Goal: Book appointment/travel/reservation

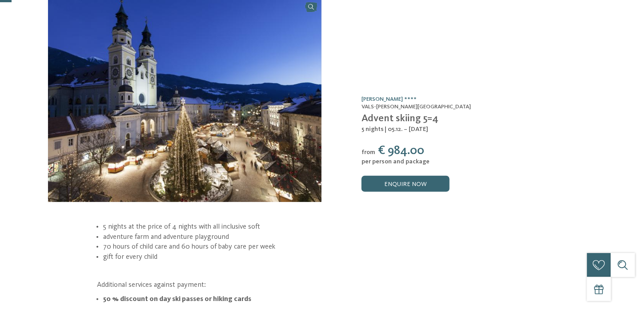
scroll to position [47, 0]
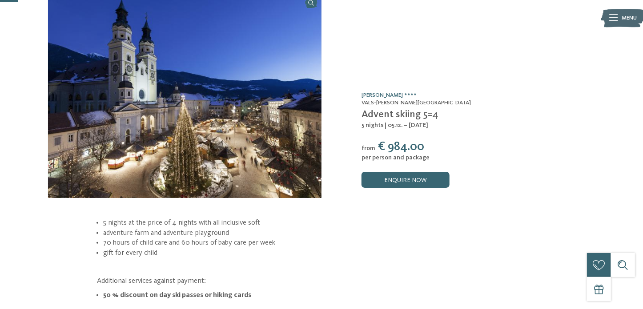
click at [193, 100] on img at bounding box center [184, 95] width 273 height 205
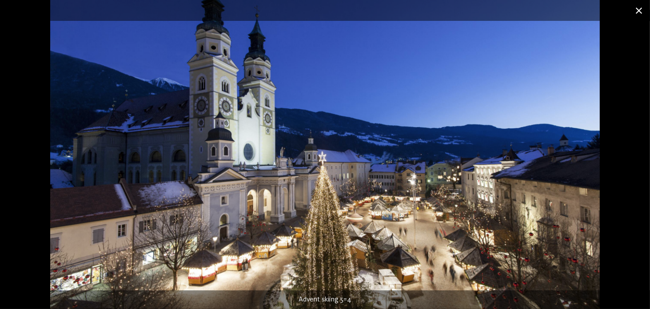
click at [637, 11] on span at bounding box center [639, 10] width 22 height 21
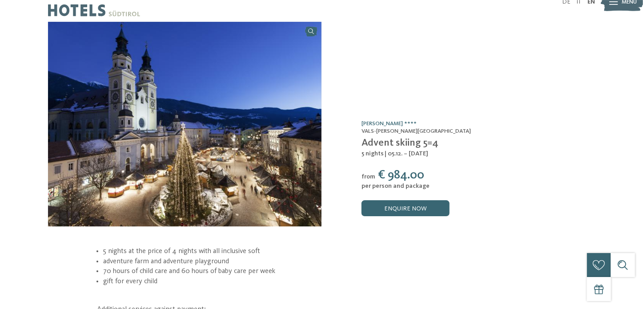
scroll to position [0, 0]
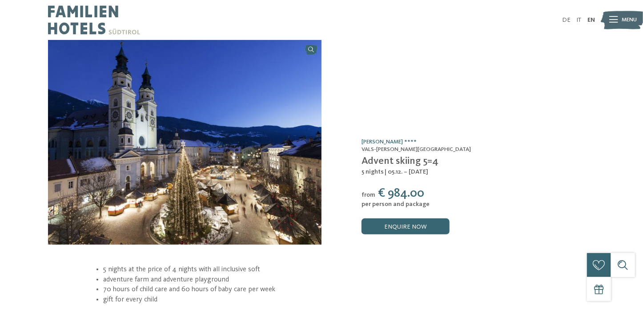
click at [617, 23] on img at bounding box center [622, 20] width 44 height 22
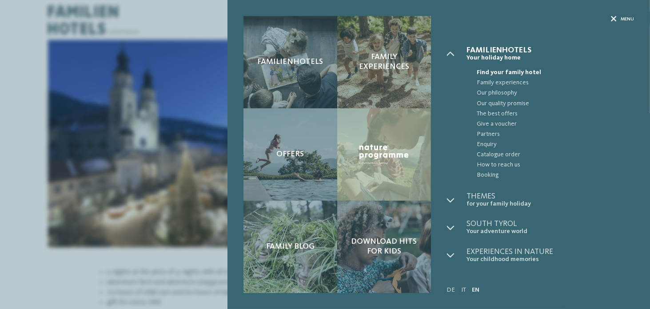
click at [621, 19] on span "Menu" at bounding box center [627, 19] width 13 height 7
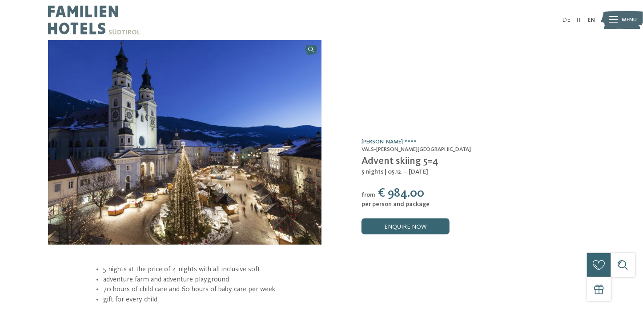
drag, startPoint x: 146, startPoint y: 33, endPoint x: 111, endPoint y: 30, distance: 35.2
click at [111, 30] on div at bounding box center [184, 20] width 273 height 40
drag, startPoint x: 359, startPoint y: 145, endPoint x: 444, endPoint y: 151, distance: 85.5
click at [444, 151] on div "Offer /0 [PERSON_NAME] **** [GEOGRAPHIC_DATA][PERSON_NAME][GEOGRAPHIC_DATA] Adv…" at bounding box center [457, 142] width 273 height 205
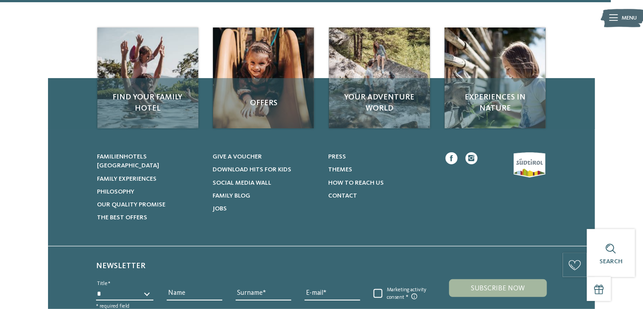
scroll to position [1648, 0]
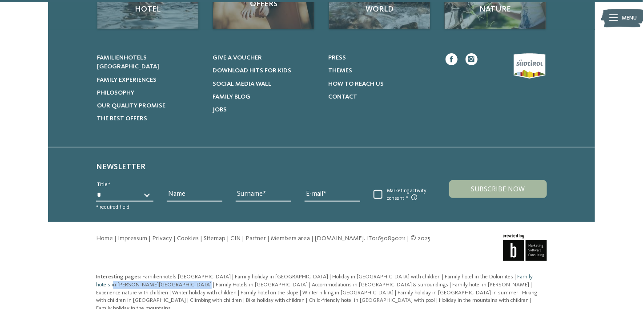
drag, startPoint x: 461, startPoint y: 261, endPoint x: 491, endPoint y: 269, distance: 30.4
click at [491, 269] on div "Interesting pages: Familienhotels [GEOGRAPHIC_DATA] | Family holiday in [GEOGRA…" at bounding box center [321, 296] width 547 height 57
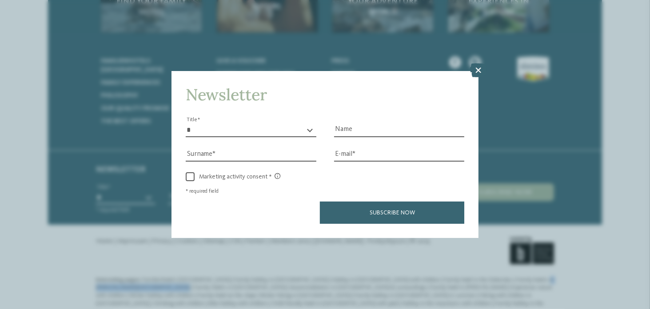
click at [478, 71] on icon at bounding box center [478, 71] width 17 height 14
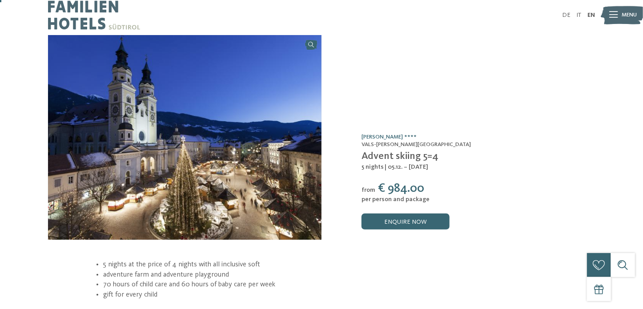
scroll to position [0, 0]
